Goal: Check status: Check status

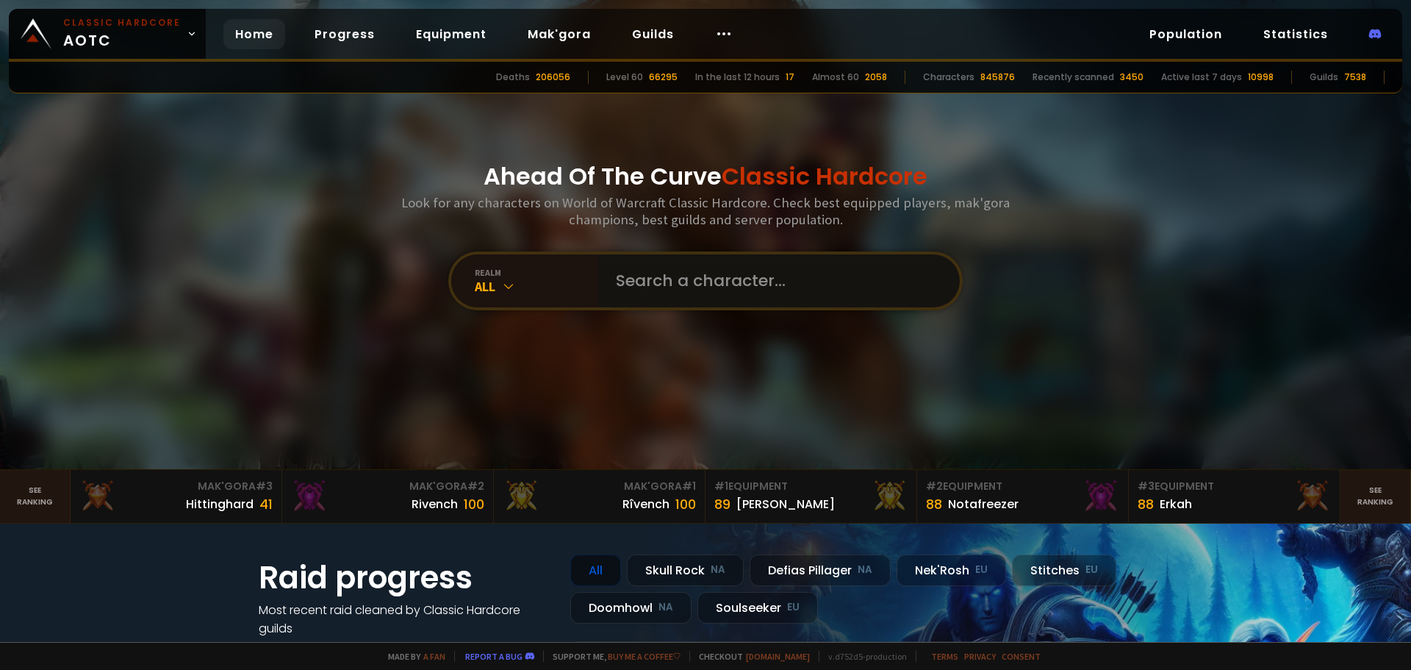
click at [771, 270] on input "text" at bounding box center [774, 280] width 335 height 53
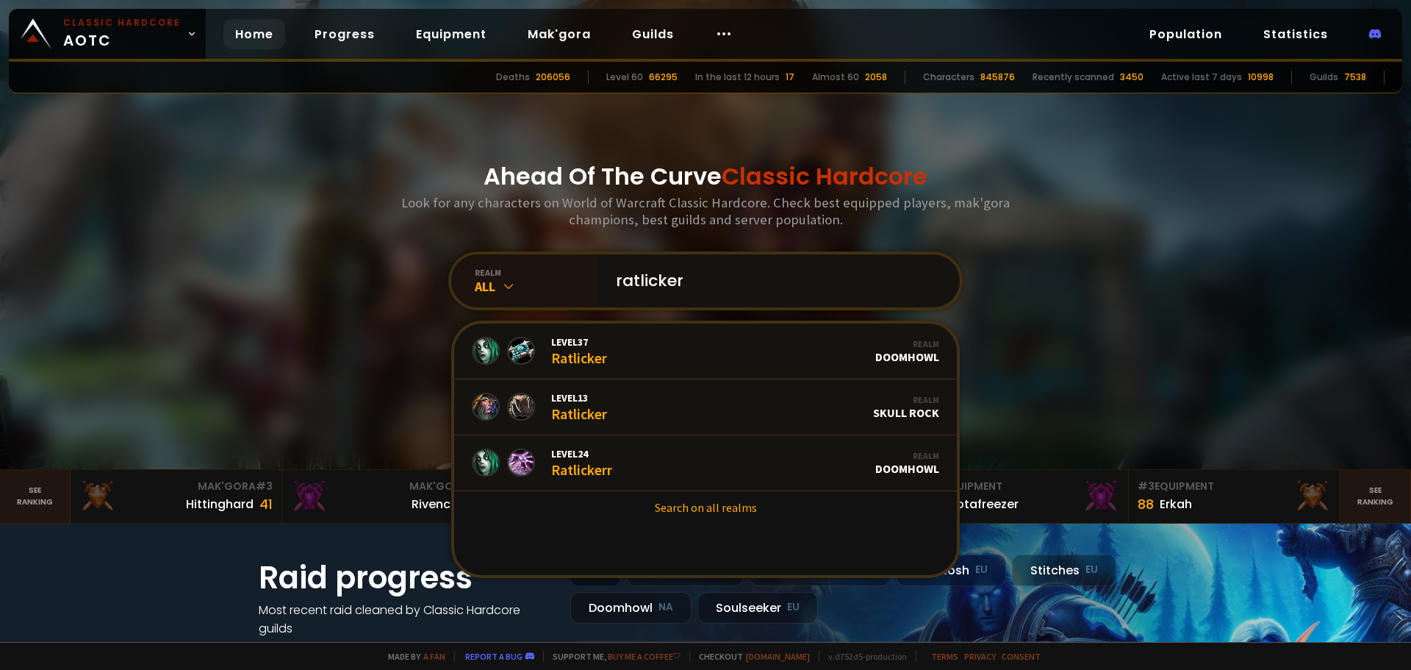
type input "ratlicker"
click at [601, 354] on div "Level 37 Ratlicker" at bounding box center [579, 351] width 56 height 32
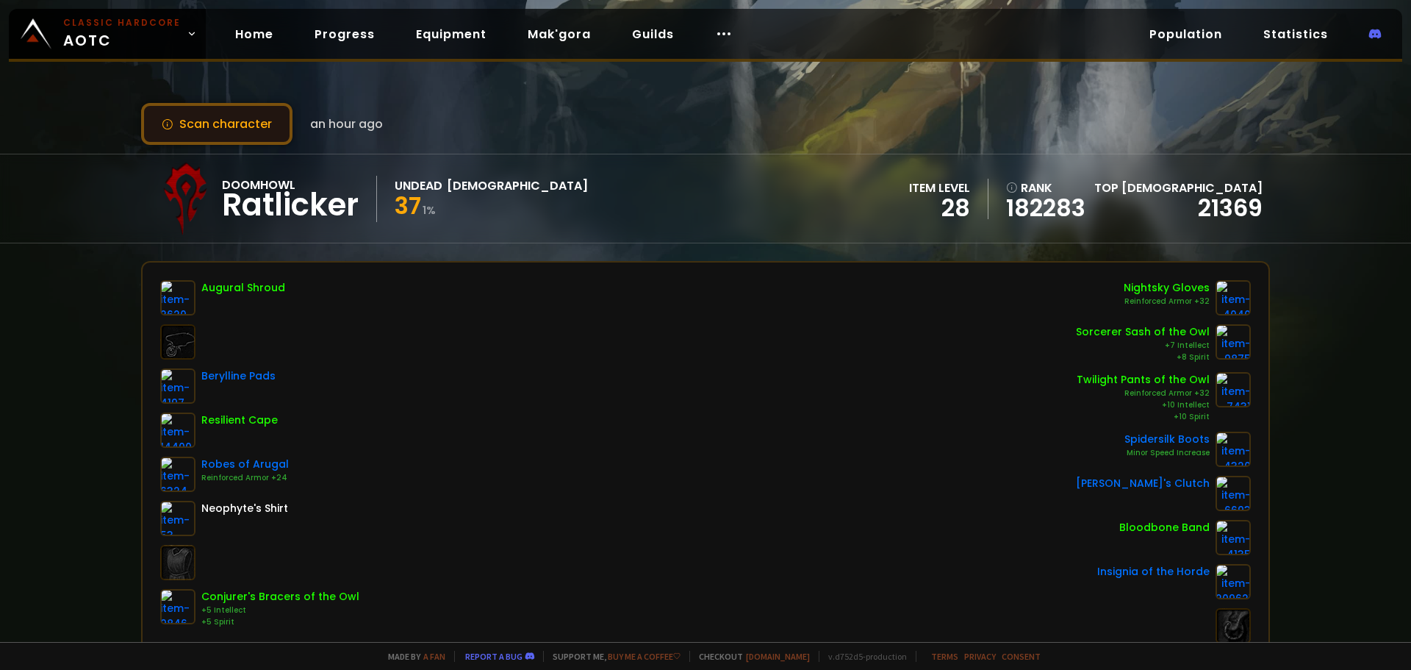
click at [272, 126] on button "Scan character" at bounding box center [216, 124] width 151 height 42
click at [257, 128] on button "Scan character" at bounding box center [216, 124] width 151 height 42
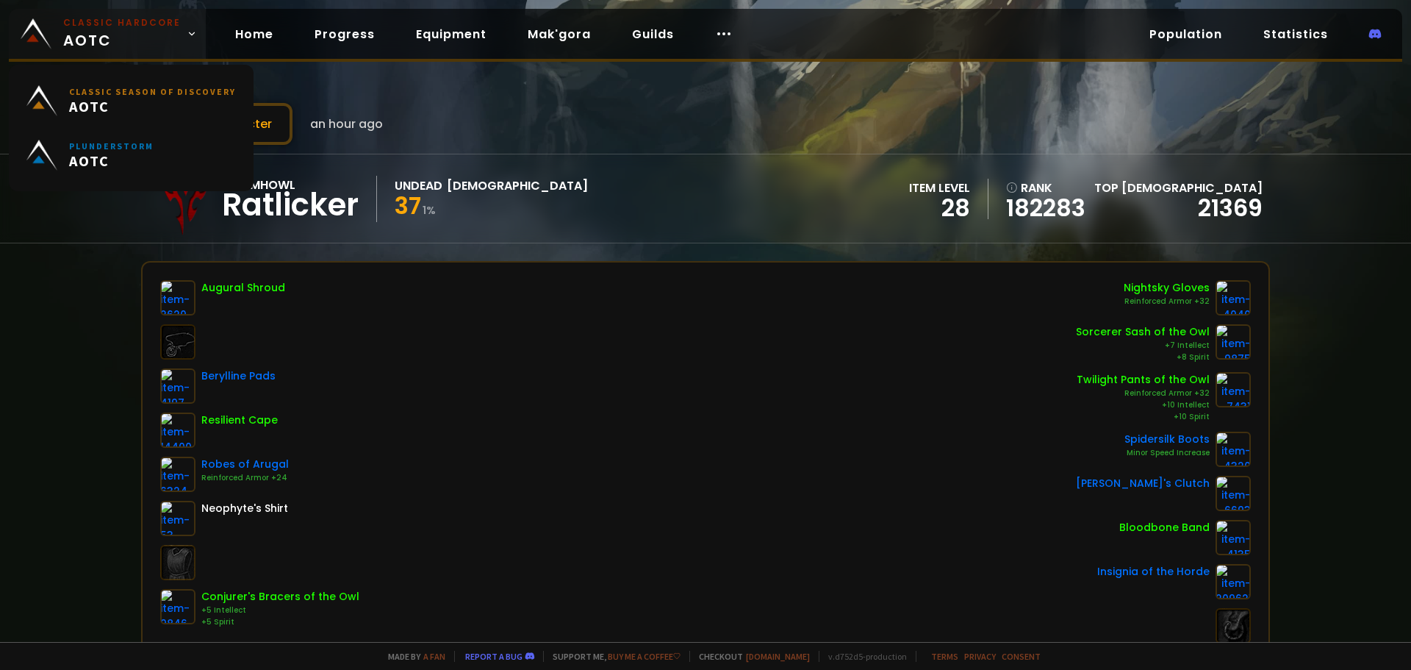
click at [93, 28] on small "Classic Hardcore" at bounding box center [122, 22] width 118 height 13
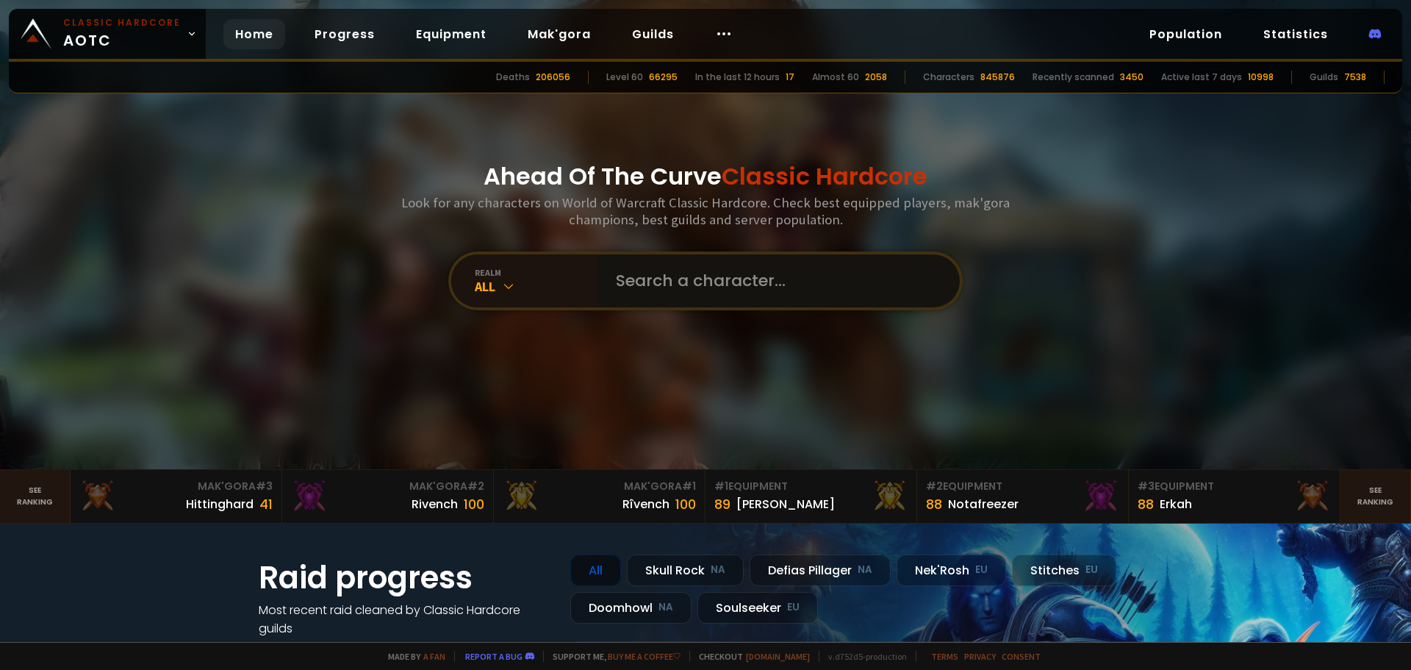
click at [678, 279] on input "text" at bounding box center [774, 280] width 335 height 53
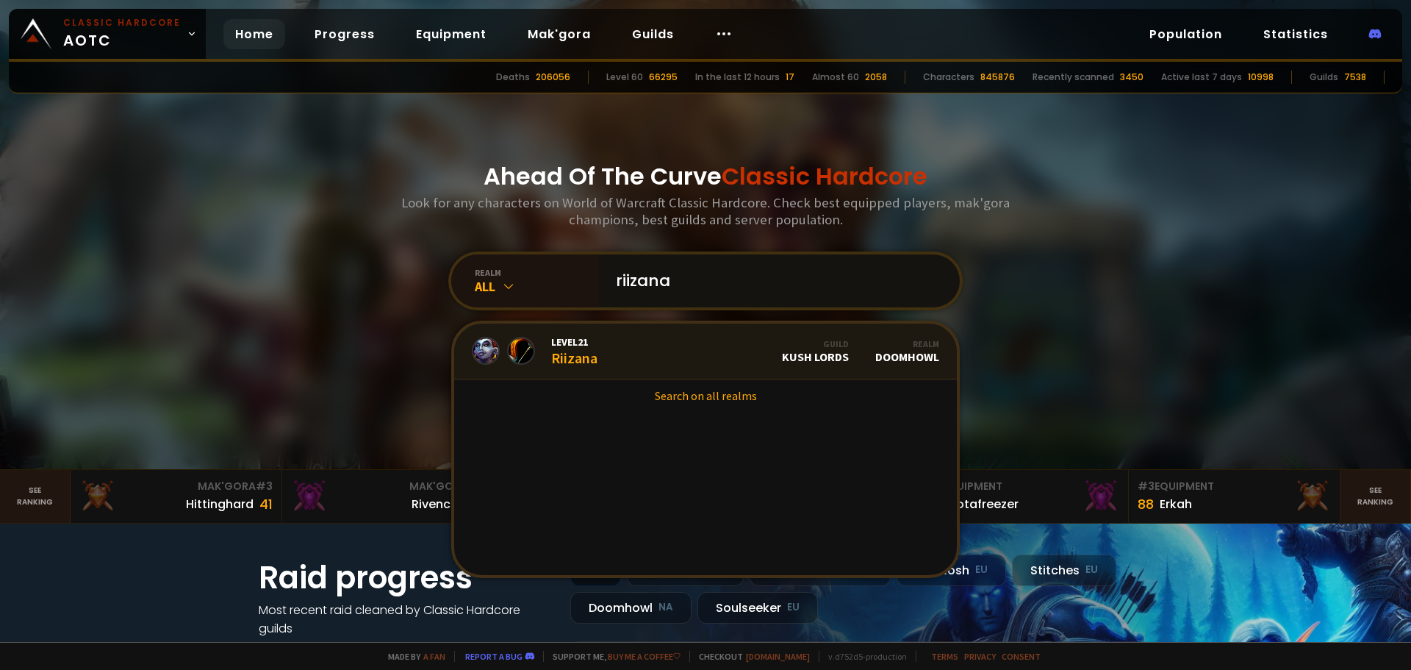
type input "riizana"
click at [622, 351] on link "Level 21 Riizana Guild Kush Lords Realm Doomhowl" at bounding box center [705, 351] width 503 height 56
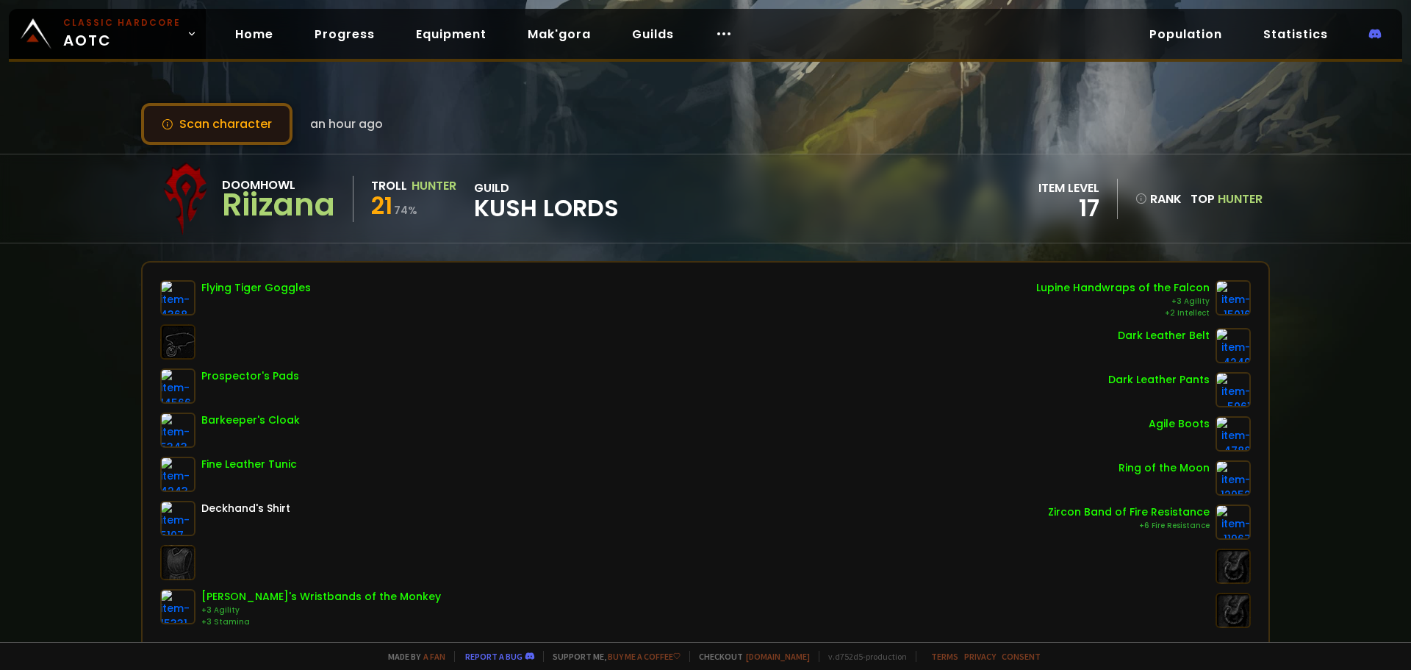
click at [248, 129] on button "Scan character" at bounding box center [216, 124] width 151 height 42
